Goal: Information Seeking & Learning: Learn about a topic

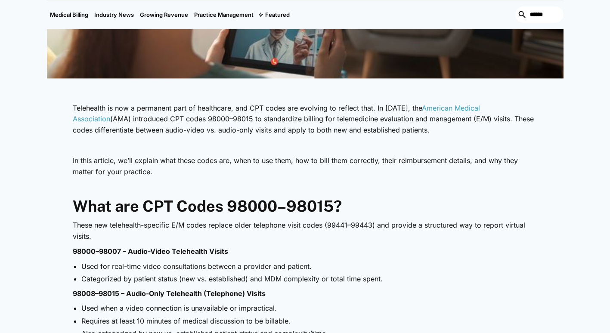
scroll to position [302, 0]
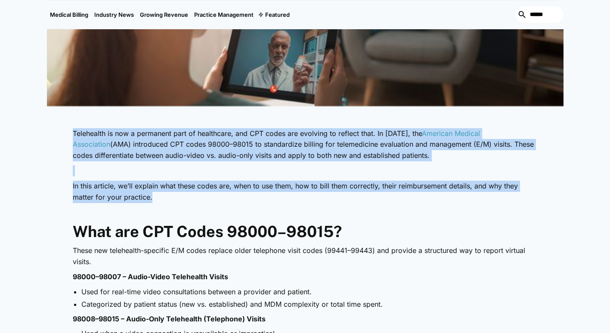
drag, startPoint x: 157, startPoint y: 196, endPoint x: 58, endPoint y: 128, distance: 119.8
click at [172, 186] on p "In this article, we’ll explain what these codes are, when to use them, how to b…" at bounding box center [305, 192] width 465 height 22
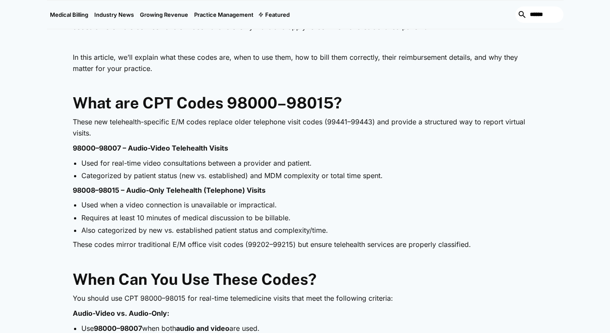
scroll to position [431, 0]
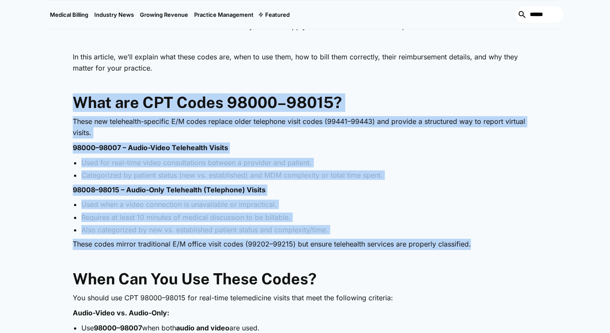
drag, startPoint x: 77, startPoint y: 104, endPoint x: 488, endPoint y: 238, distance: 431.8
copy div "What are CPT Codes 98000–98015? These new telehealth-specific E/M codes replace…"
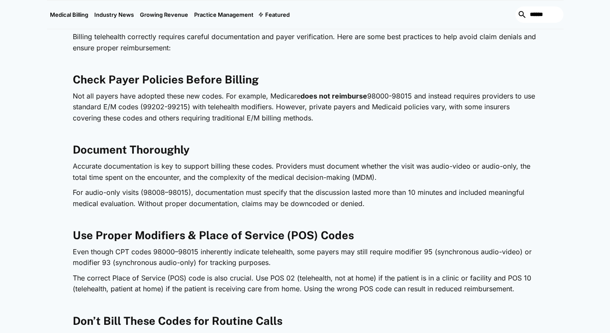
scroll to position [991, 0]
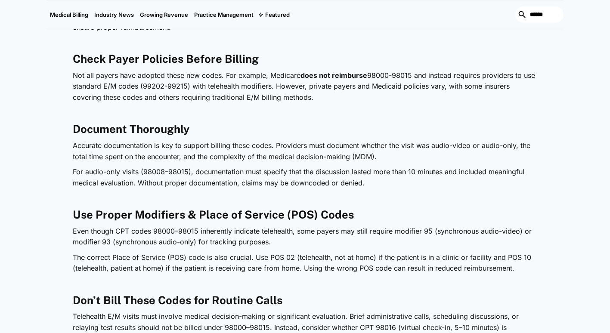
click at [373, 183] on p "For audio-only visits (98008–98015), documentation must specify that the discus…" at bounding box center [305, 178] width 465 height 22
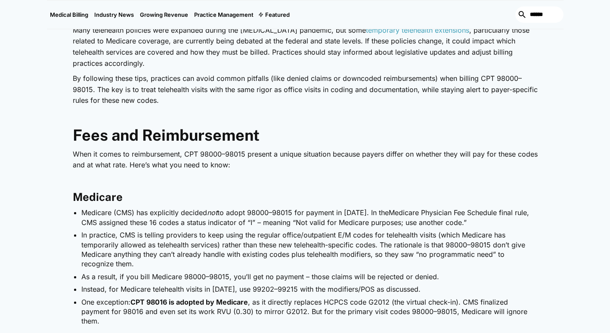
scroll to position [1464, 0]
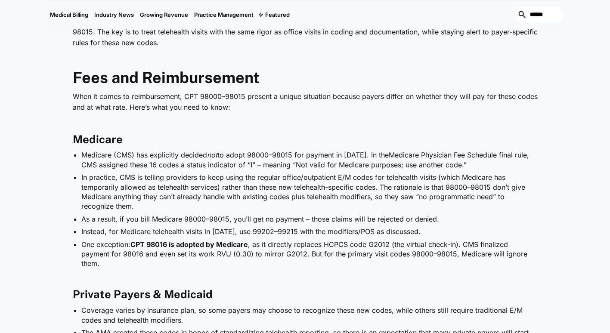
drag, startPoint x: 136, startPoint y: 208, endPoint x: 78, endPoint y: 146, distance: 85.0
drag, startPoint x: 78, startPoint y: 146, endPoint x: 100, endPoint y: 152, distance: 23.1
copy ul "Medicare (CMS) has explicitly decided not to adopt 98000–98015 for payment in […"
click at [297, 246] on li "One exception: CPT 98016 is adopted by Medicare , as it directly replaces HCPCS…" at bounding box center [309, 254] width 457 height 29
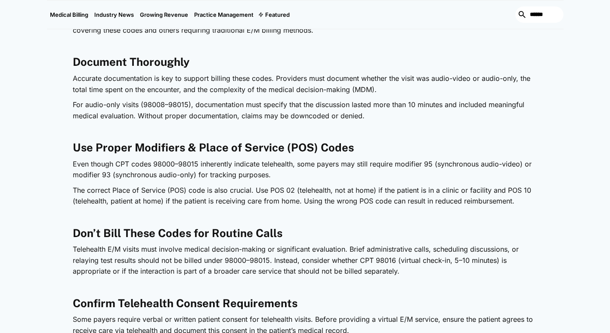
scroll to position [1034, 0]
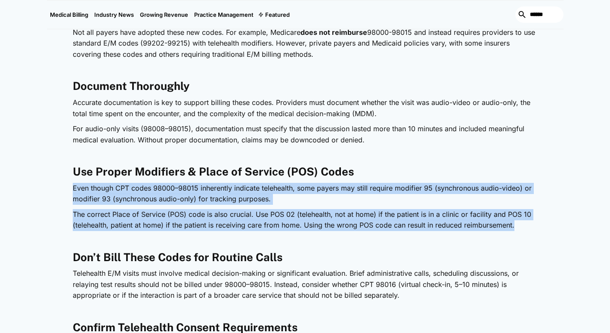
drag, startPoint x: 522, startPoint y: 222, endPoint x: 50, endPoint y: 187, distance: 472.5
click at [50, 187] on div "Telehealth is now a permanent part of healthcare, and CPT codes are evolving to…" at bounding box center [305, 298] width 517 height 1813
copy div "Even though CPT codes 98000–98015 inherently indicate telehealth, some payers m…"
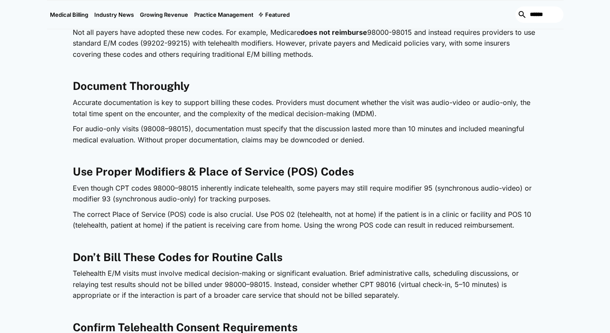
drag, startPoint x: 394, startPoint y: 97, endPoint x: 400, endPoint y: 103, distance: 8.2
click at [400, 103] on p "Accurate documentation is key to support billing these codes. Providers must do…" at bounding box center [305, 108] width 465 height 22
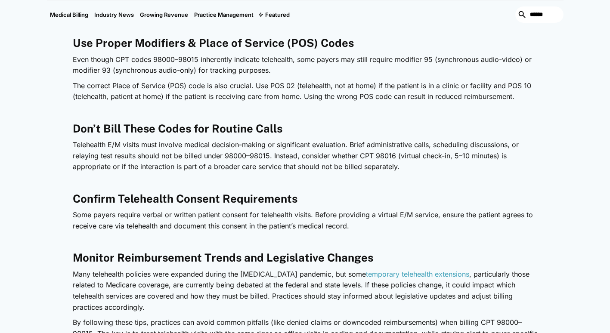
scroll to position [1163, 0]
